Goal: Transaction & Acquisition: Subscribe to service/newsletter

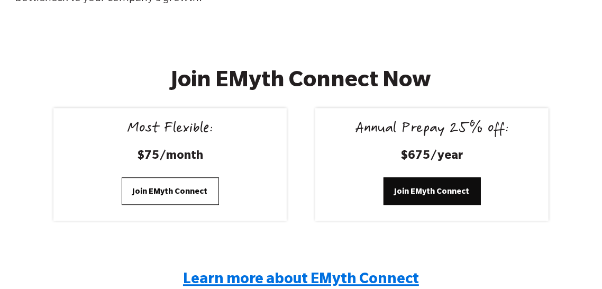
click at [192, 186] on span "Join EMyth Connect" at bounding box center [170, 191] width 75 height 12
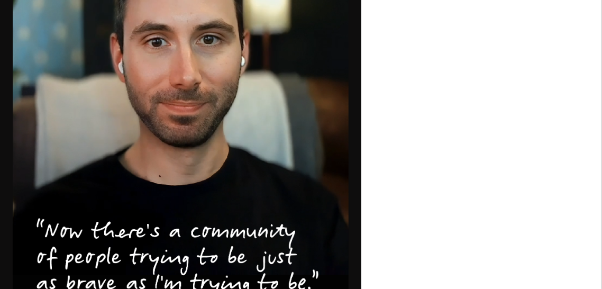
scroll to position [759, 0]
